Goal: Information Seeking & Learning: Learn about a topic

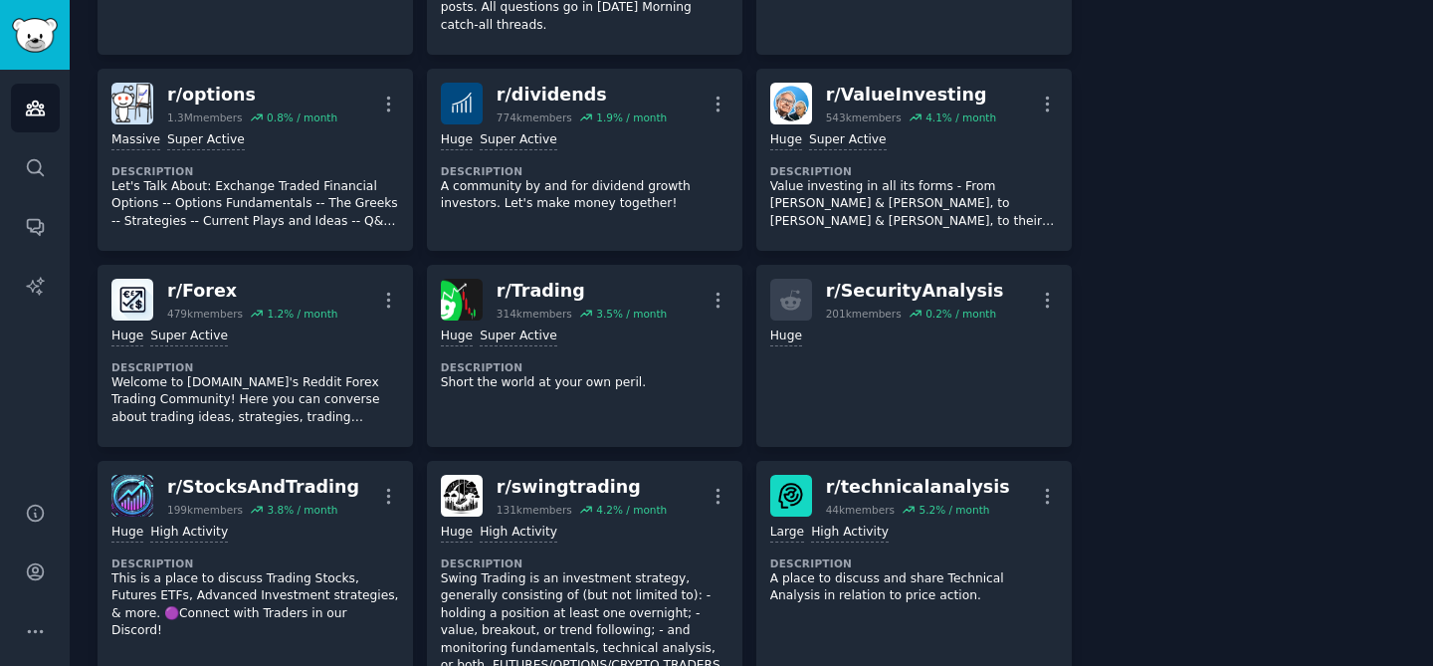
scroll to position [750, 0]
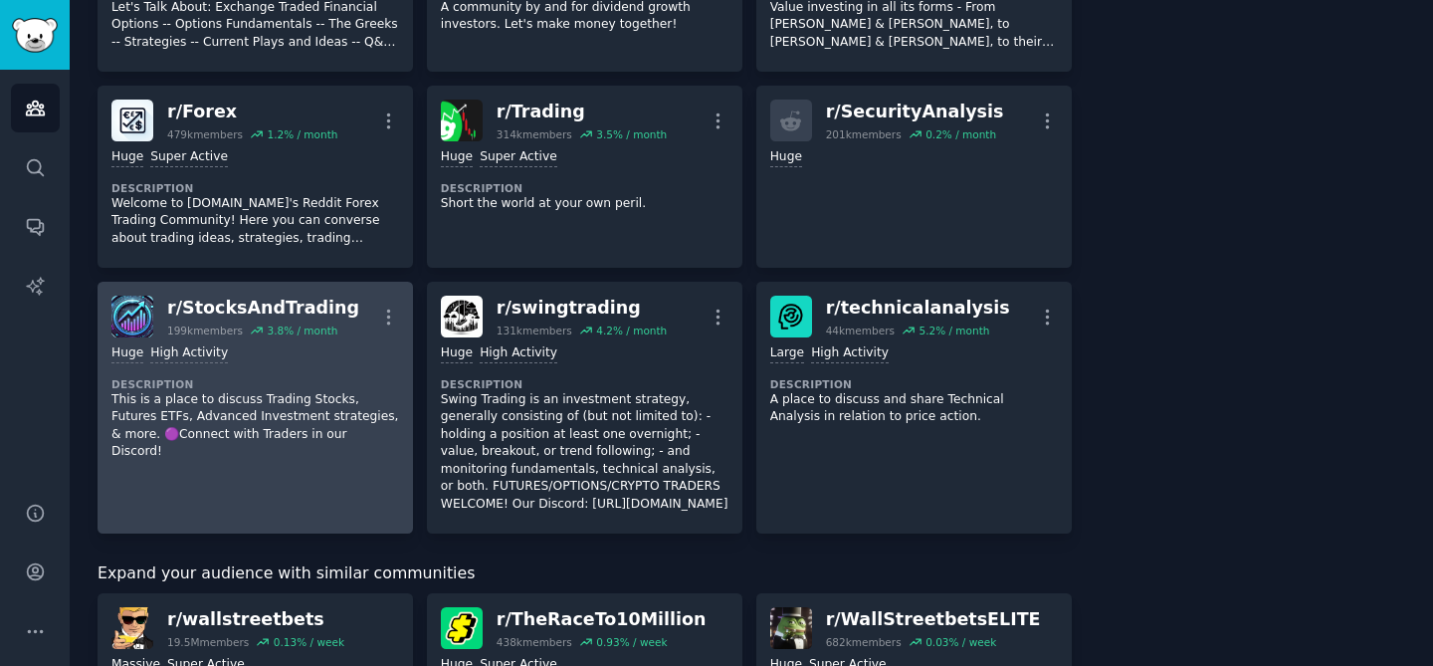
click at [286, 323] on div "3.8 % / month" at bounding box center [302, 330] width 71 height 14
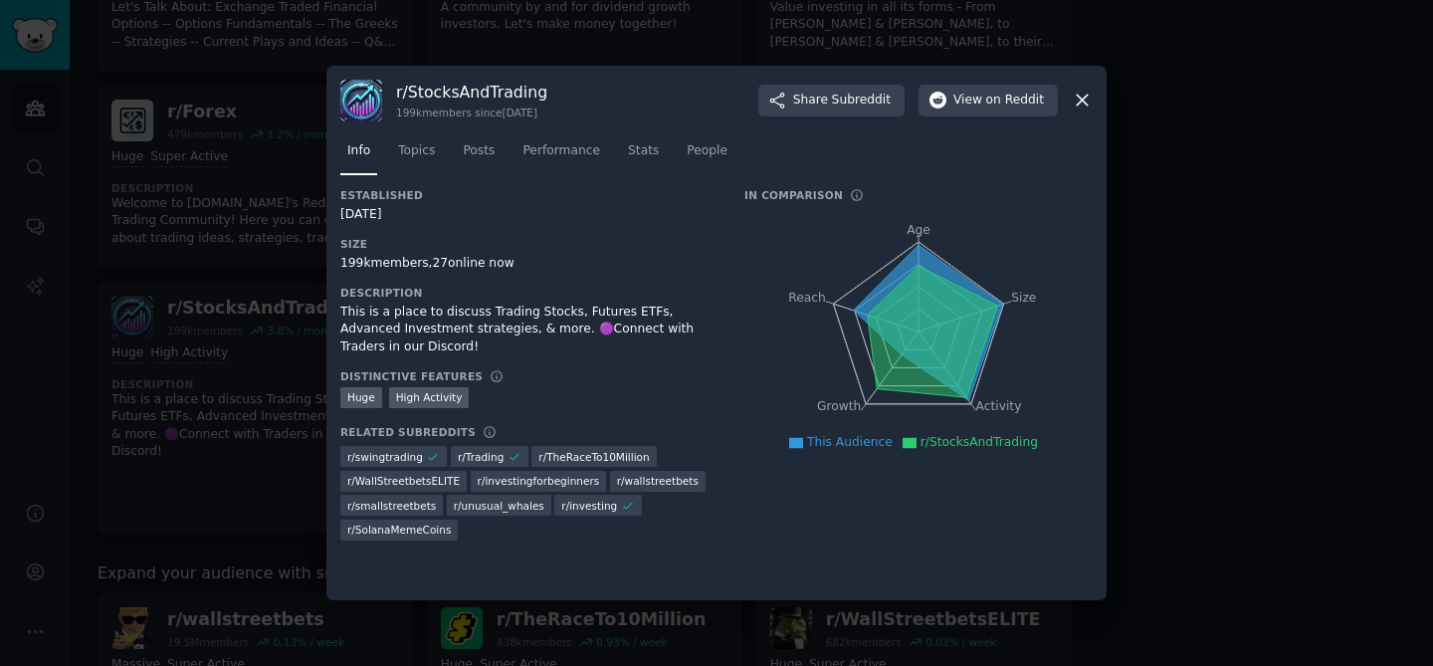
click at [1085, 108] on icon at bounding box center [1082, 100] width 21 height 21
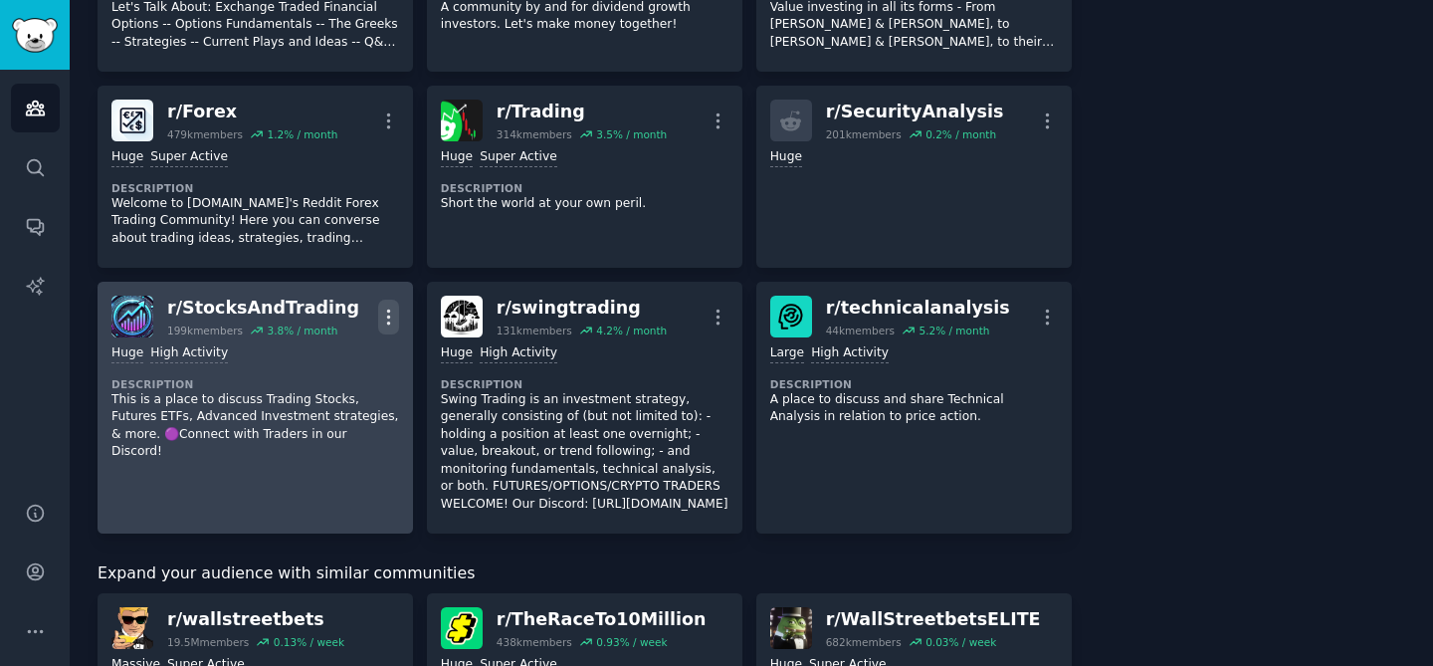
click at [388, 307] on icon "button" at bounding box center [388, 317] width 21 height 21
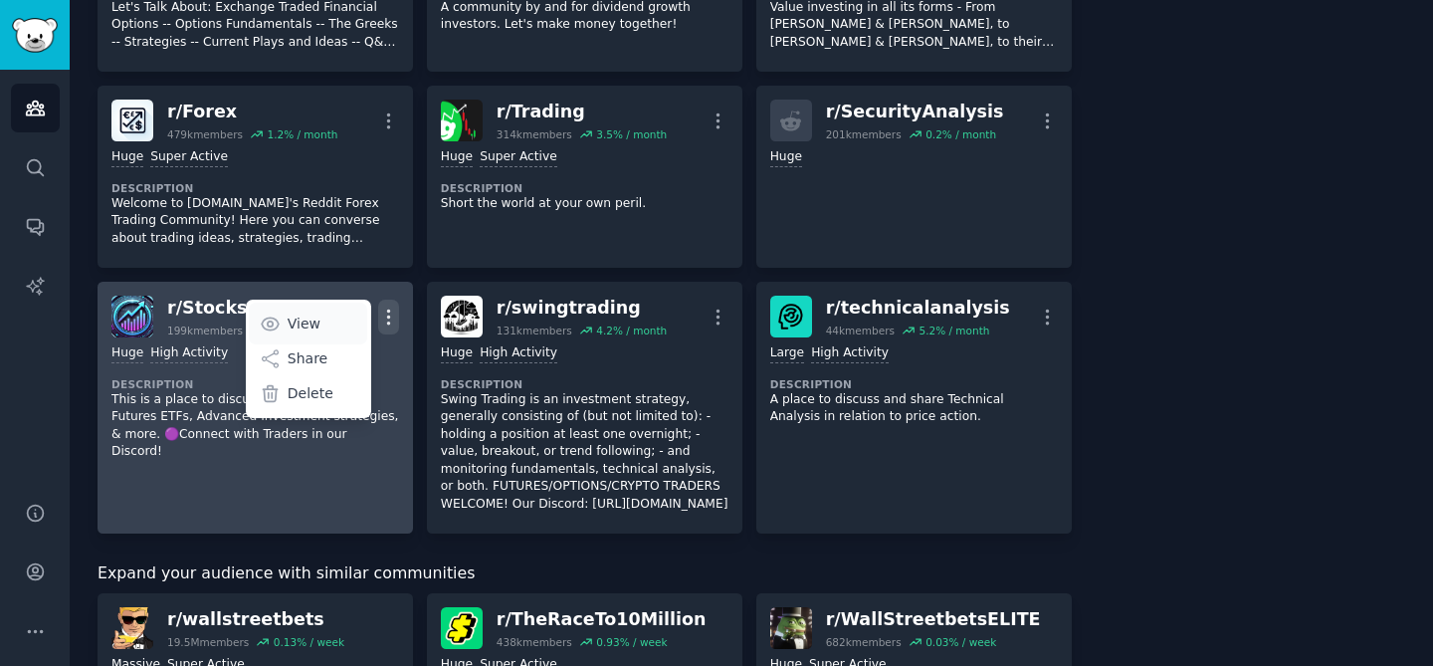
click at [315, 314] on p "View" at bounding box center [304, 324] width 33 height 21
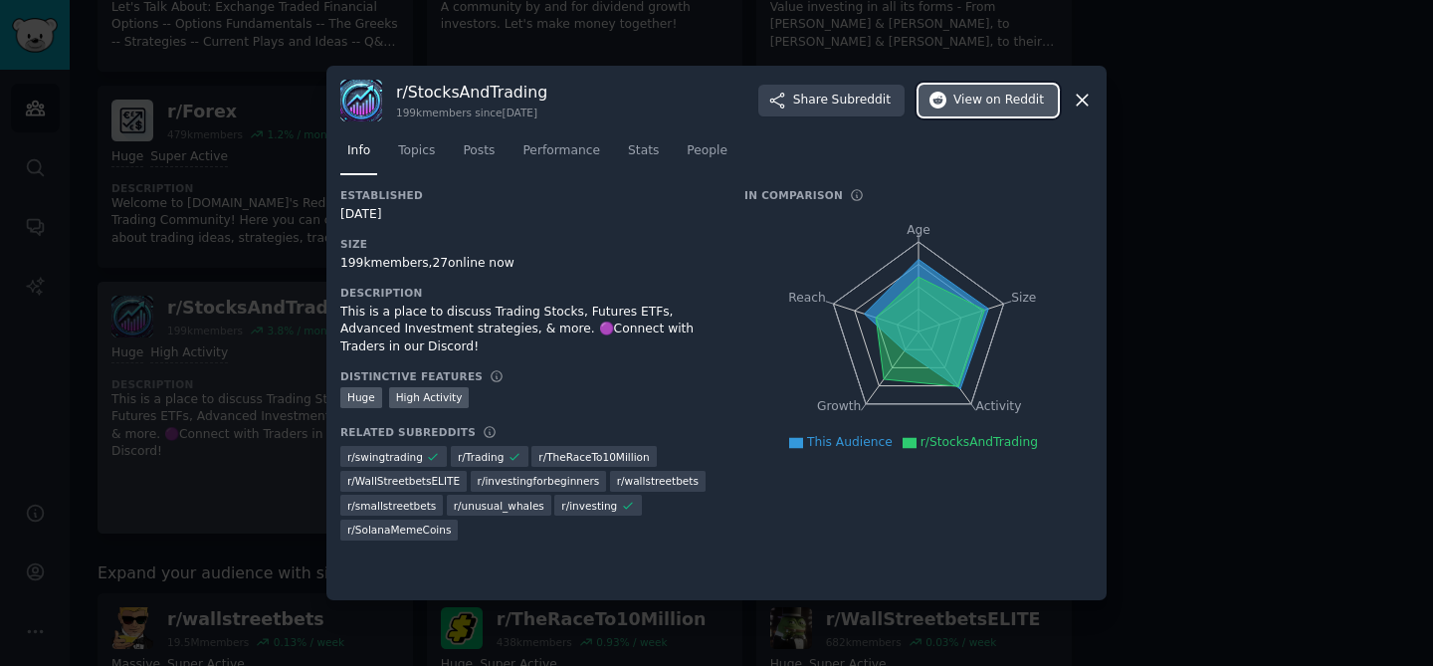
click at [985, 103] on span "View on Reddit" at bounding box center [998, 101] width 91 height 18
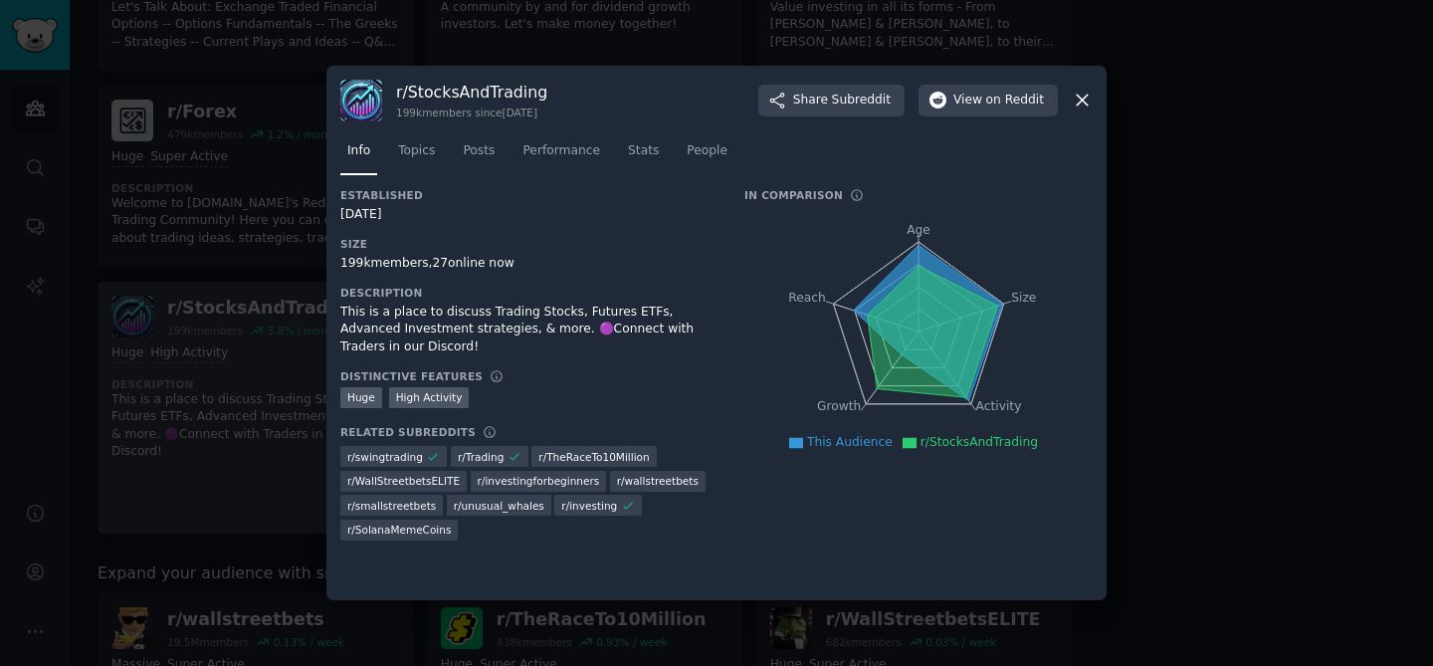
click at [1088, 104] on icon at bounding box center [1082, 100] width 21 height 21
